Goal: Information Seeking & Learning: Learn about a topic

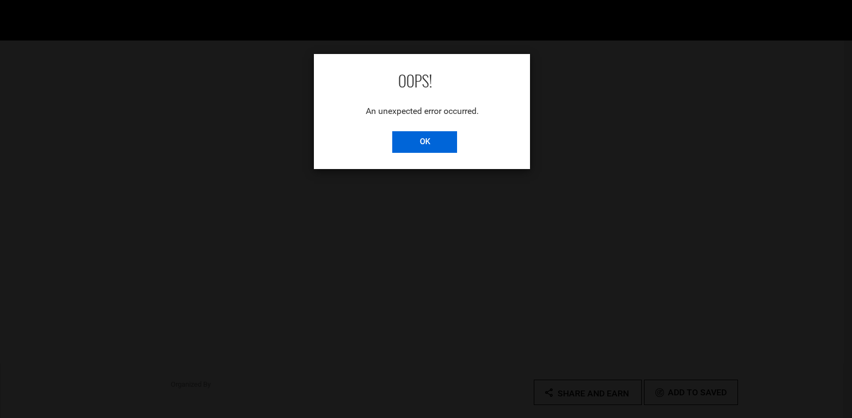
click at [433, 141] on input "OK" at bounding box center [424, 142] width 65 height 22
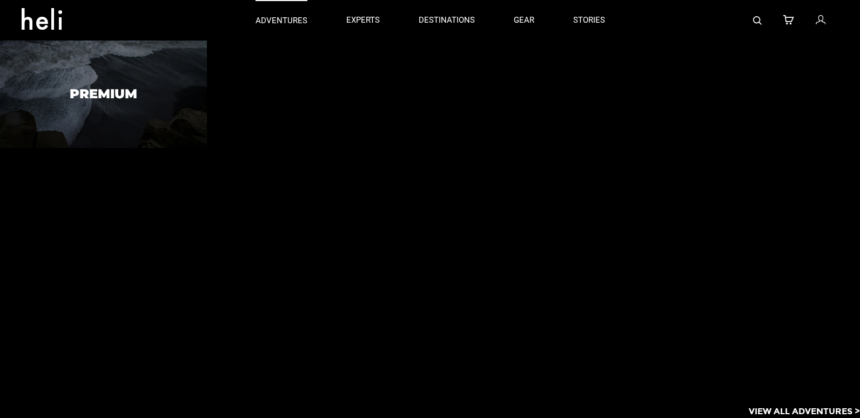
click at [282, 25] on p "adventures" at bounding box center [281, 20] width 52 height 11
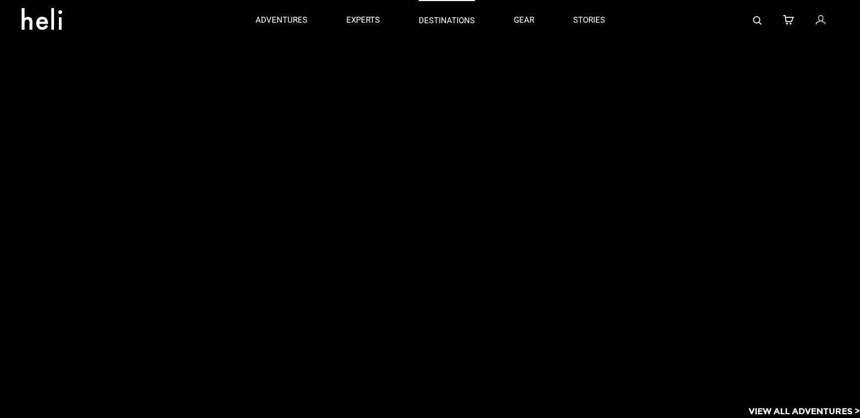
click at [463, 25] on p "destinations" at bounding box center [447, 20] width 56 height 11
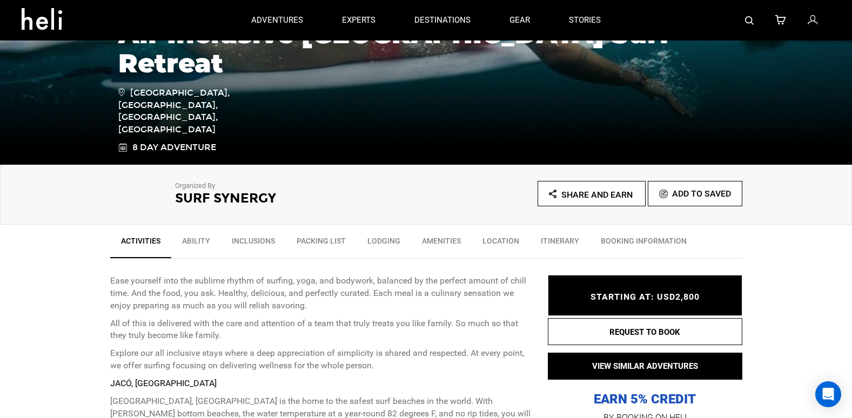
scroll to position [270, 0]
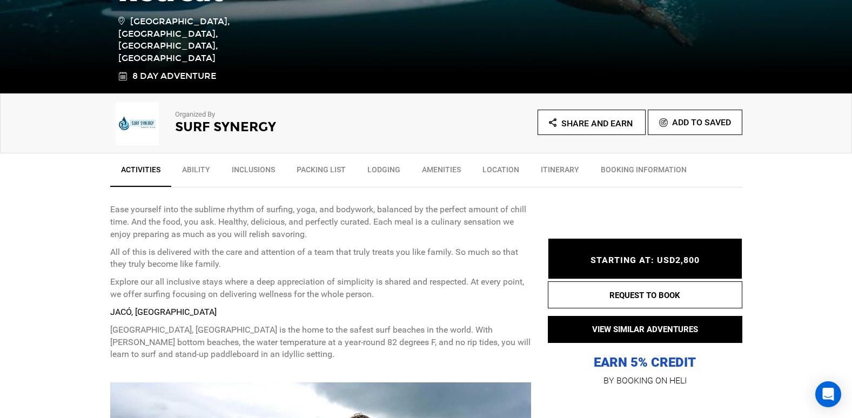
drag, startPoint x: 191, startPoint y: 166, endPoint x: 204, endPoint y: 185, distance: 23.4
click at [191, 166] on link "Ability" at bounding box center [196, 172] width 50 height 27
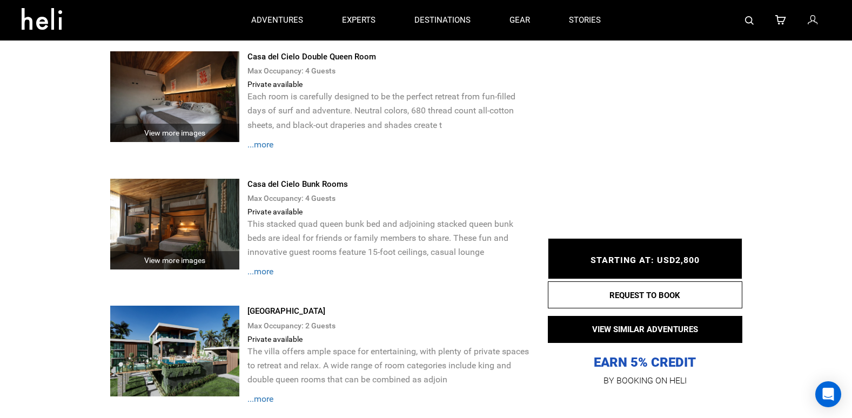
scroll to position [1952, 0]
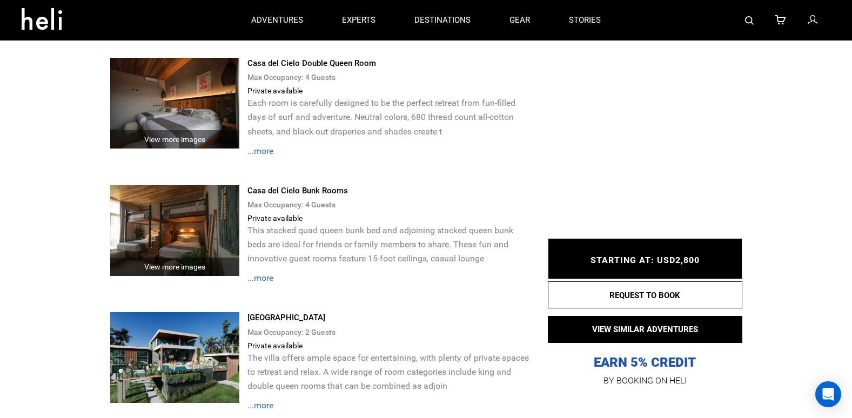
click at [266, 275] on span "...more" at bounding box center [260, 278] width 26 height 10
